Goal: Task Accomplishment & Management: Complete application form

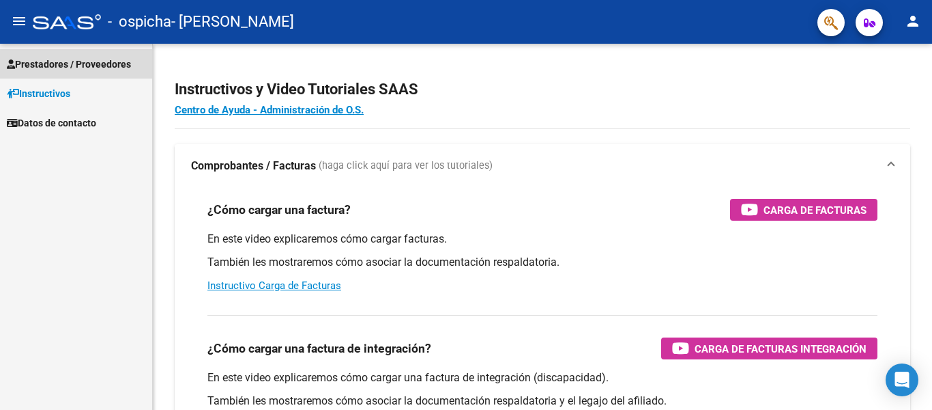
click at [100, 64] on span "Prestadores / Proveedores" at bounding box center [69, 64] width 124 height 15
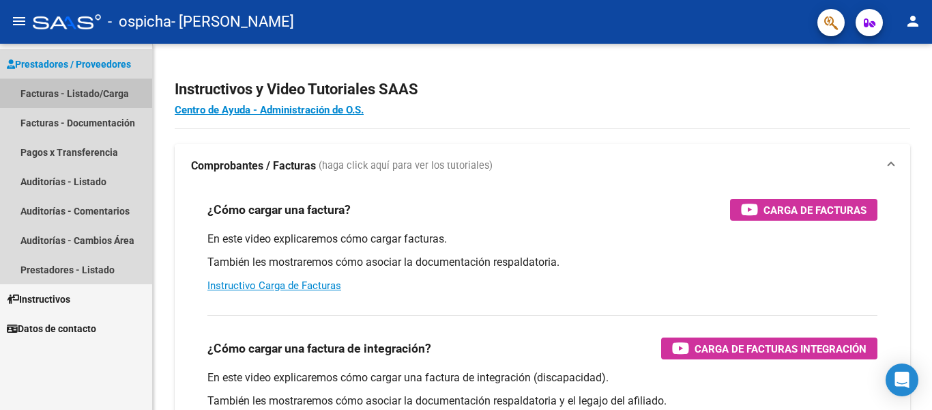
click at [106, 94] on link "Facturas - Listado/Carga" at bounding box center [76, 93] width 152 height 29
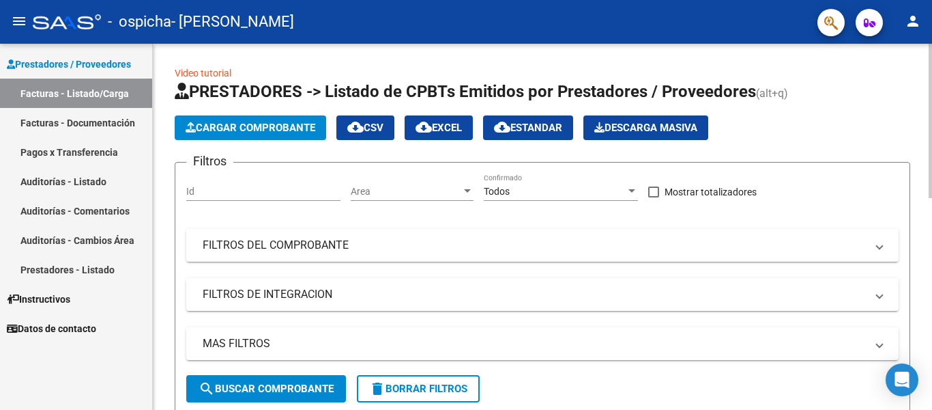
click at [257, 128] on span "Cargar Comprobante" at bounding box center [251, 128] width 130 height 12
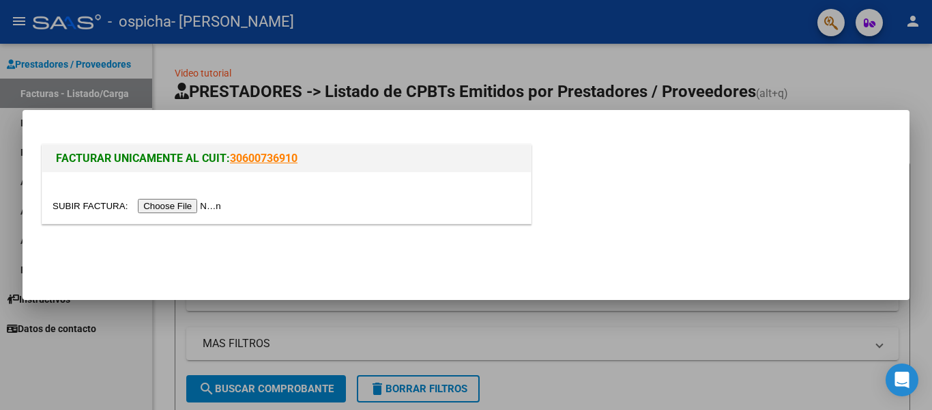
click at [206, 202] on input "file" at bounding box center [139, 206] width 173 height 14
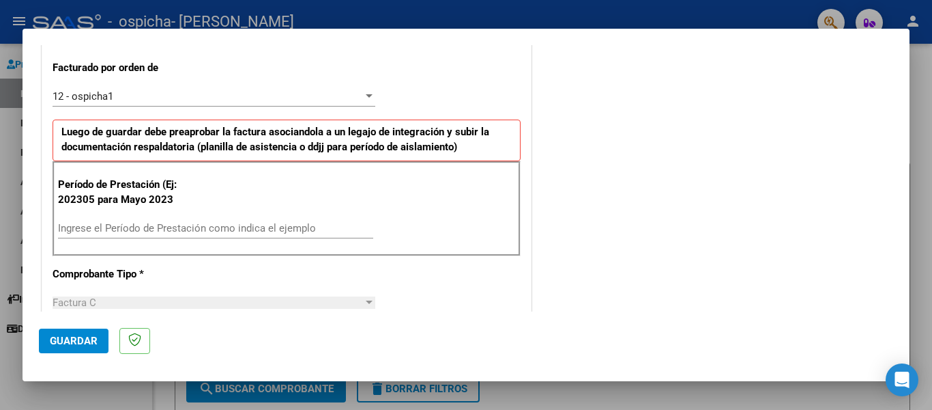
scroll to position [380, 0]
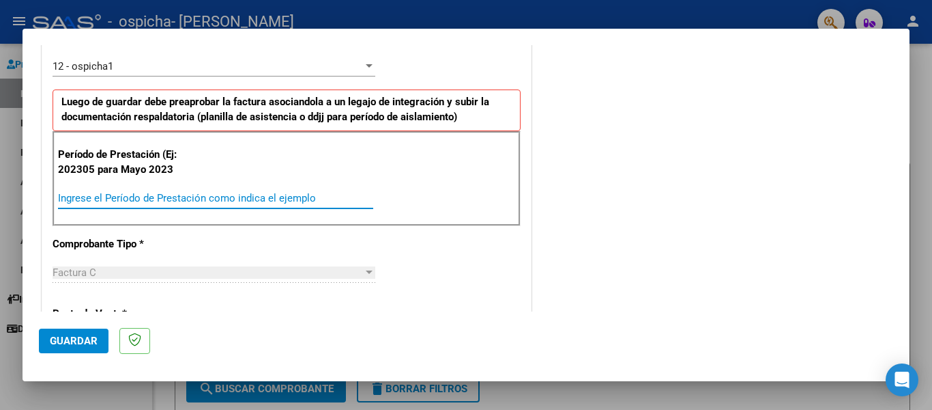
click at [244, 194] on input "Ingrese el Período de Prestación como indica el ejemplo" at bounding box center [215, 198] width 315 height 12
type input "202507"
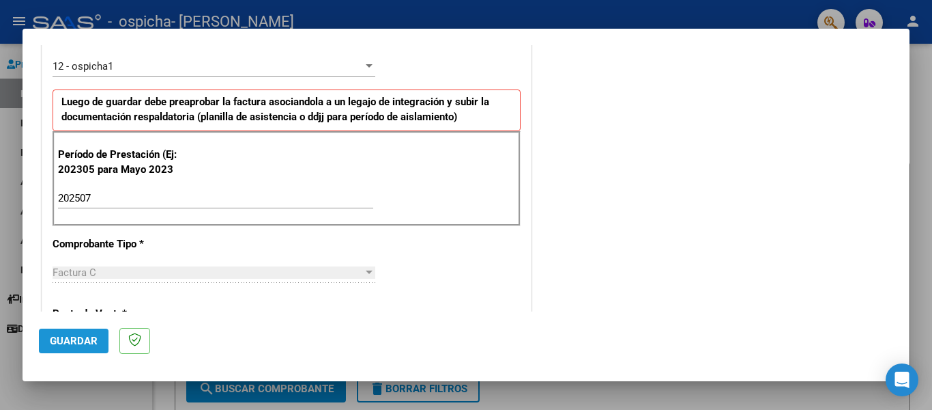
click at [83, 339] on span "Guardar" at bounding box center [74, 340] width 48 height 12
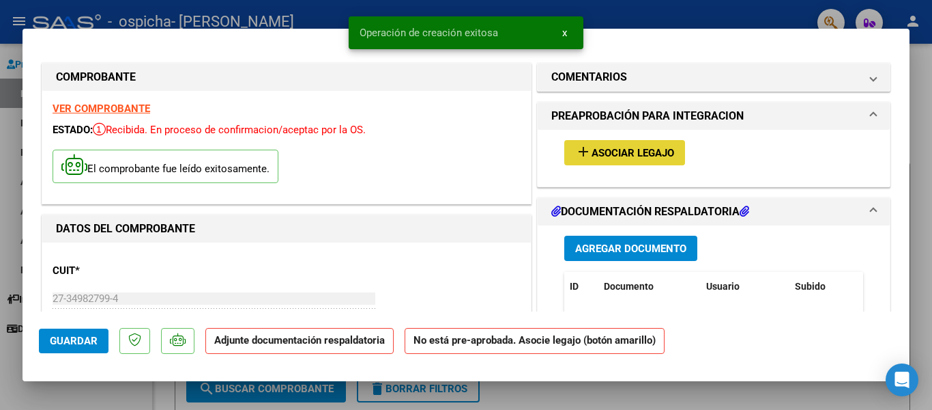
click at [658, 154] on span "Asociar Legajo" at bounding box center [633, 153] width 83 height 12
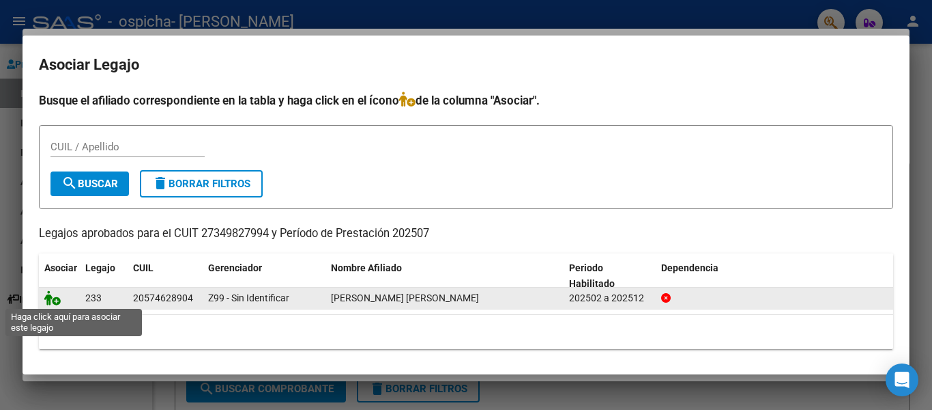
click at [51, 297] on icon at bounding box center [52, 297] width 16 height 15
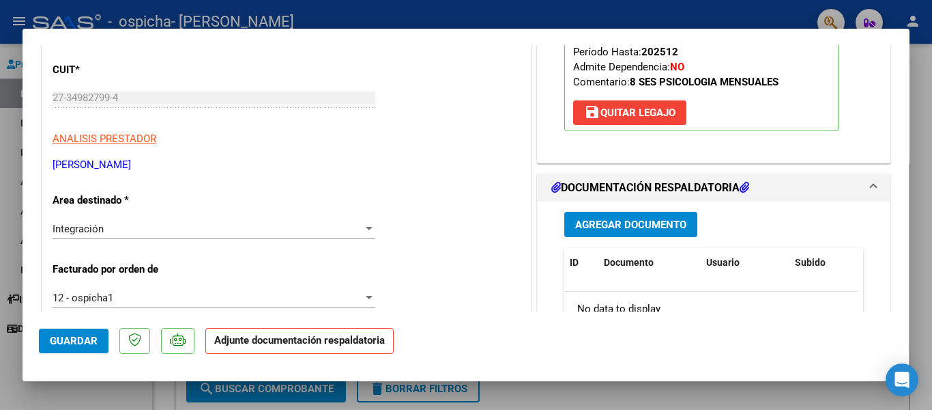
scroll to position [201, 0]
click at [651, 229] on span "Agregar Documento" at bounding box center [630, 224] width 111 height 12
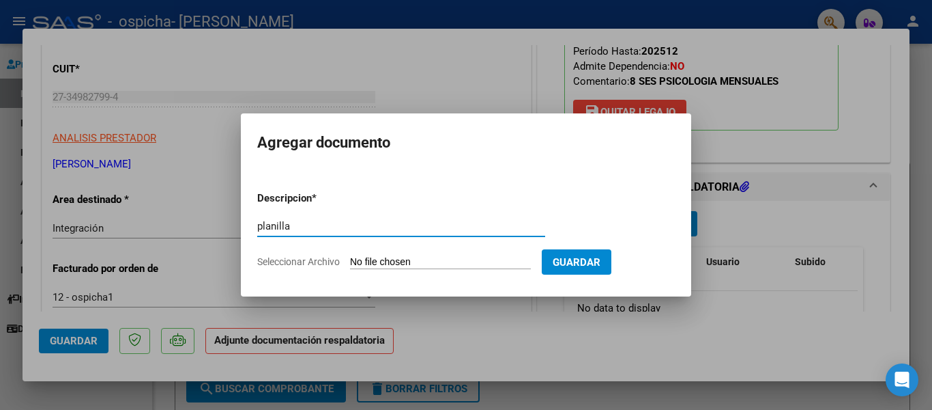
type input "planilla"
click at [283, 257] on span "Seleccionar Archivo" at bounding box center [298, 261] width 83 height 11
click at [350, 257] on input "Seleccionar Archivo" at bounding box center [440, 262] width 181 height 13
type input "C:\fakepath\PLANILLA [PERSON_NAME].pdf"
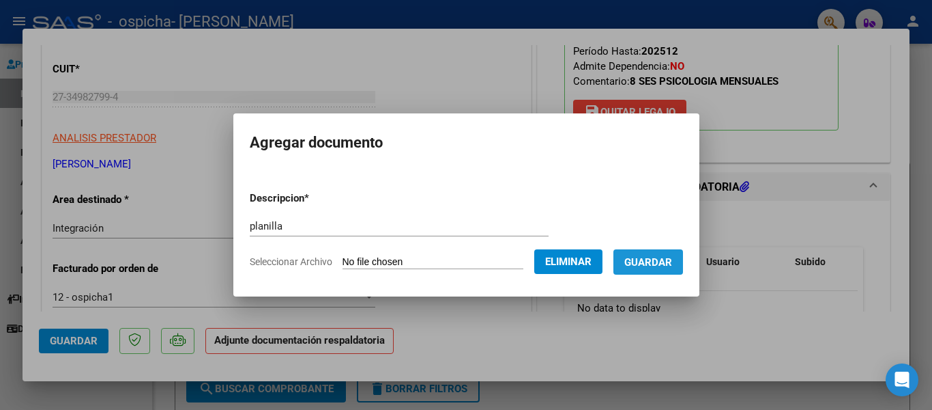
click at [656, 261] on span "Guardar" at bounding box center [649, 262] width 48 height 12
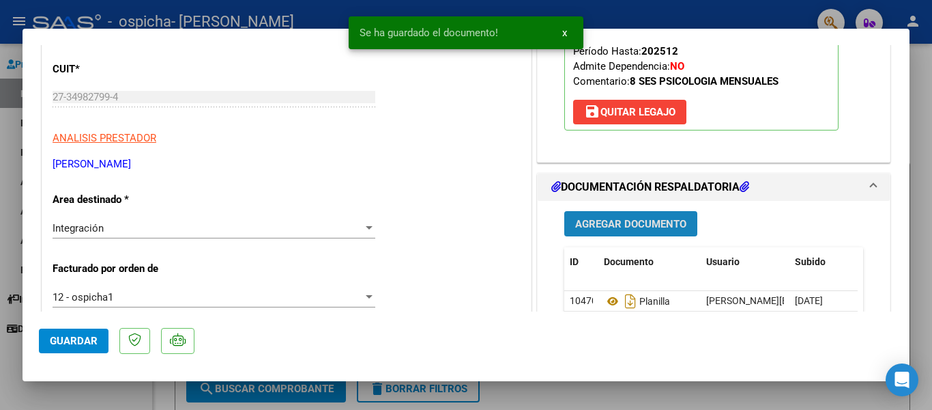
click at [661, 225] on span "Agregar Documento" at bounding box center [630, 224] width 111 height 12
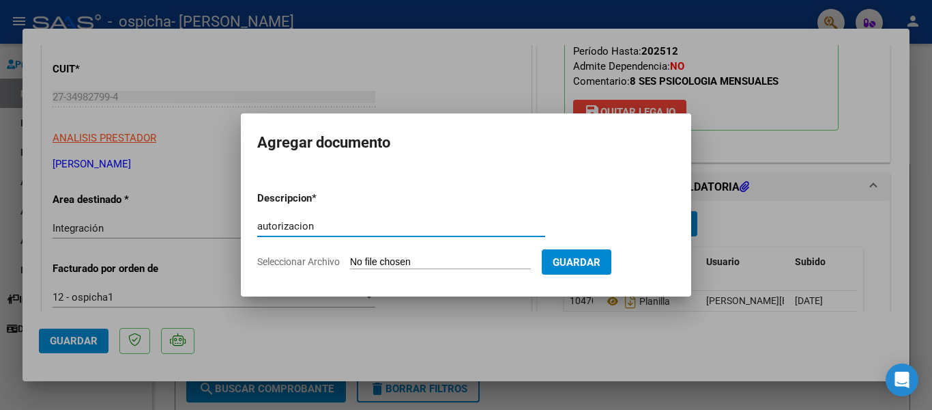
type input "autorizacion"
click at [321, 264] on span "Seleccionar Archivo" at bounding box center [298, 261] width 83 height 11
click at [350, 264] on input "Seleccionar Archivo" at bounding box center [440, 262] width 181 height 13
type input "C:\fakepath\[PERSON_NAME] PSICOLOGIA- [PERSON_NAME] FEBRERO A [DATE].pdf"
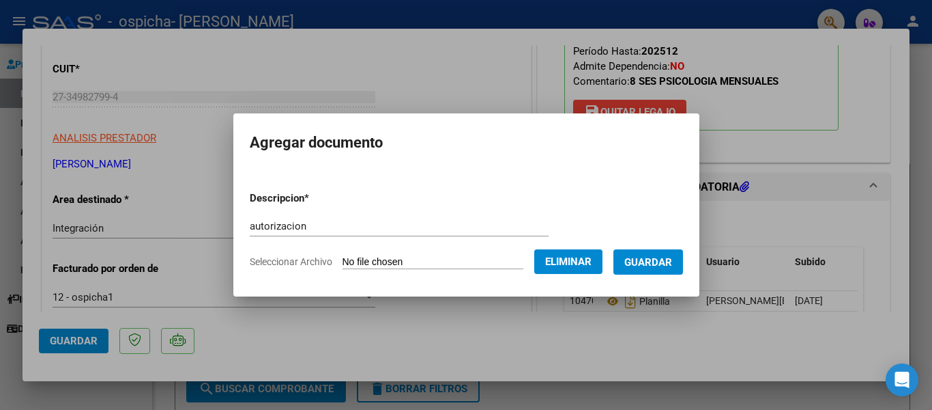
click at [647, 263] on span "Guardar" at bounding box center [649, 262] width 48 height 12
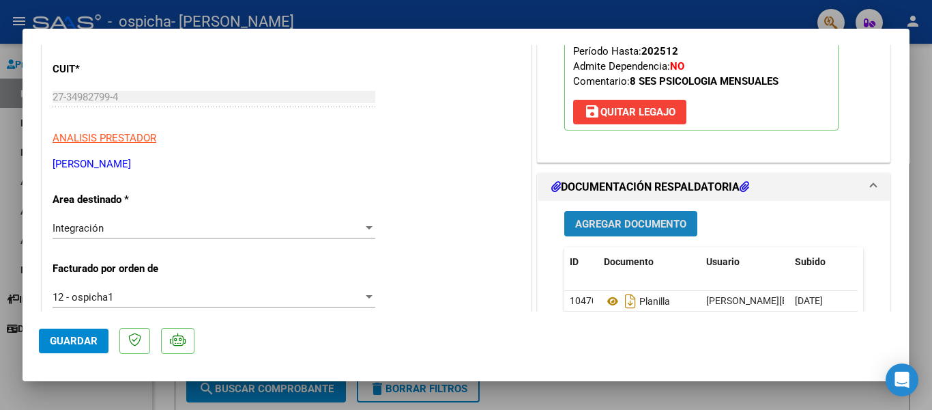
click at [658, 226] on span "Agregar Documento" at bounding box center [630, 224] width 111 height 12
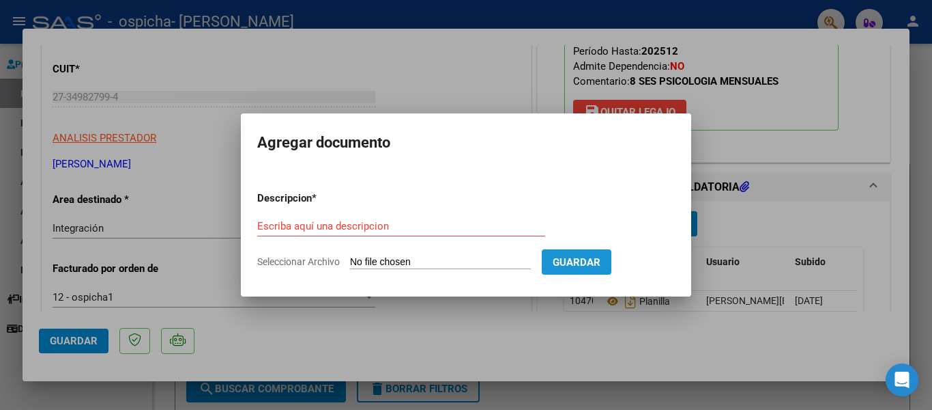
click at [580, 262] on span "Guardar" at bounding box center [577, 262] width 48 height 12
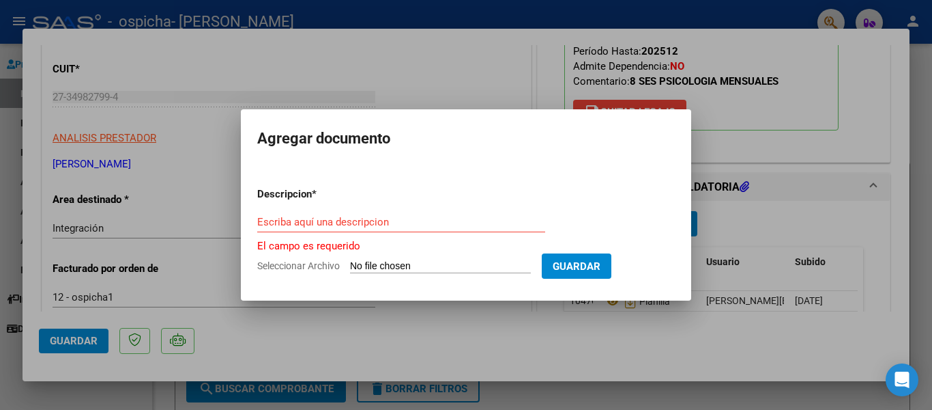
click at [457, 45] on div at bounding box center [466, 205] width 932 height 410
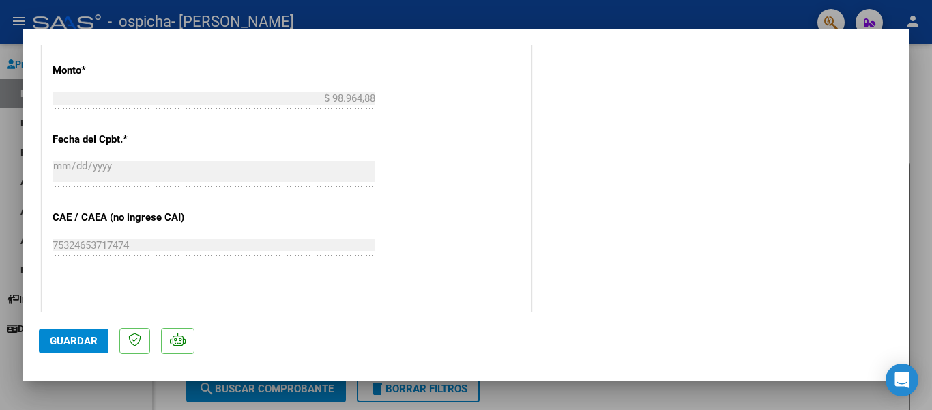
scroll to position [811, 0]
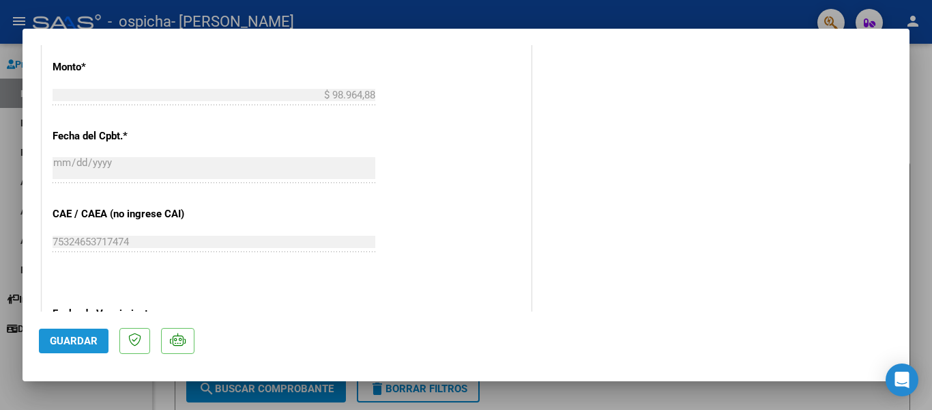
click at [80, 345] on span "Guardar" at bounding box center [74, 340] width 48 height 12
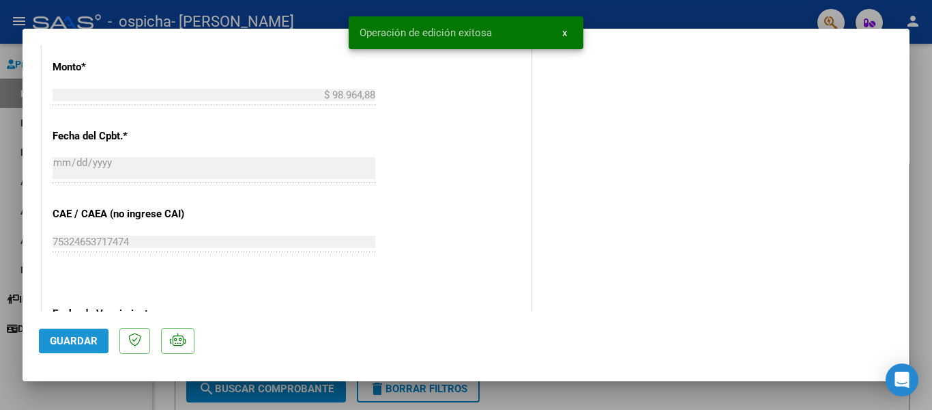
click at [79, 345] on span "Guardar" at bounding box center [74, 340] width 48 height 12
